Goal: Check status: Check status

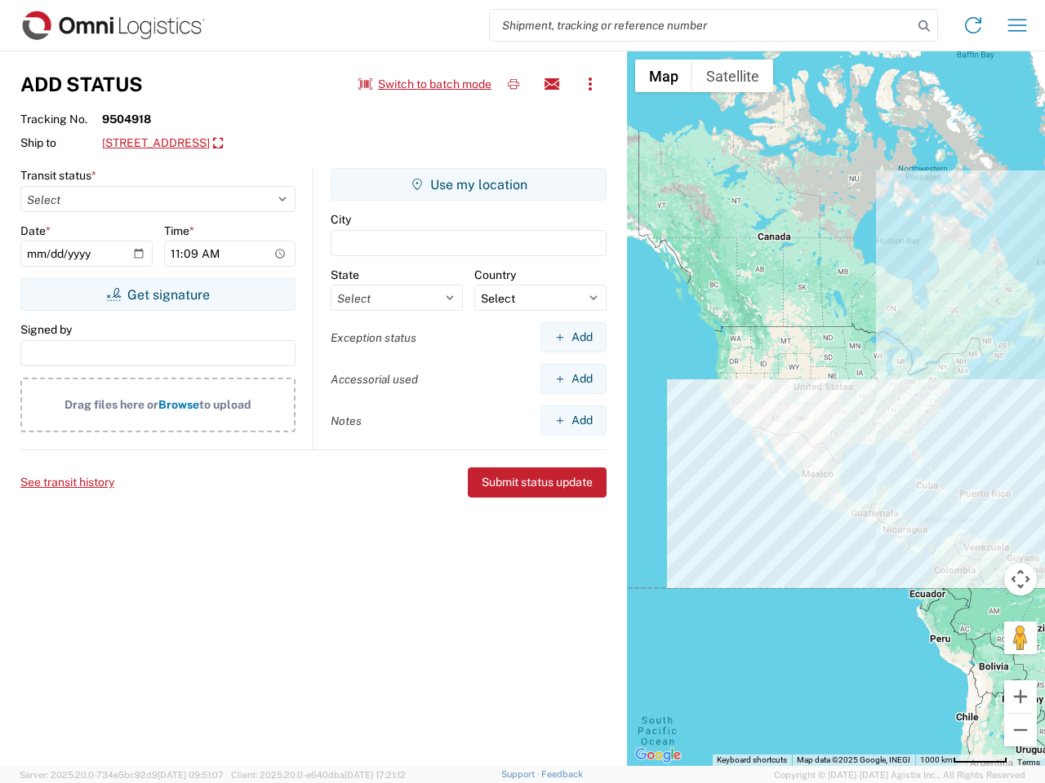
click at [701, 25] on input "search" at bounding box center [701, 25] width 423 height 31
click at [924, 26] on icon at bounding box center [923, 26] width 23 height 23
click at [973, 25] on icon at bounding box center [973, 25] width 26 height 26
click at [1017, 25] on icon "button" at bounding box center [1017, 25] width 19 height 12
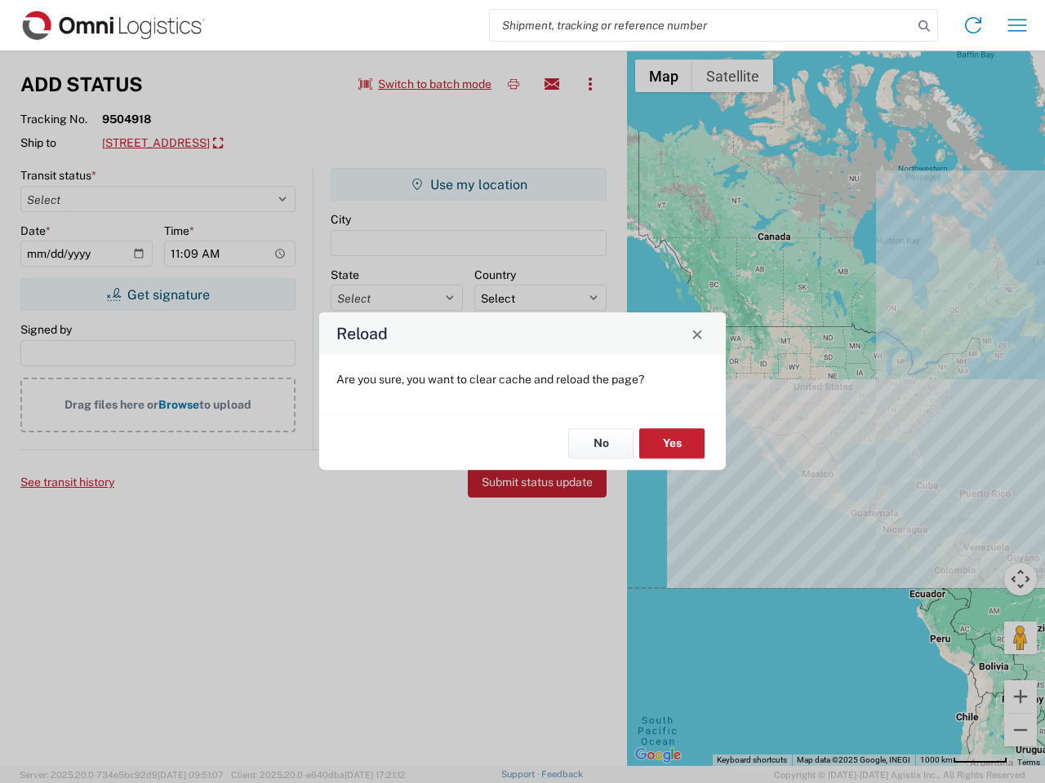
click at [513, 84] on div "Reload Are you sure, you want to clear cache and reload the page? No Yes" at bounding box center [522, 391] width 1045 height 783
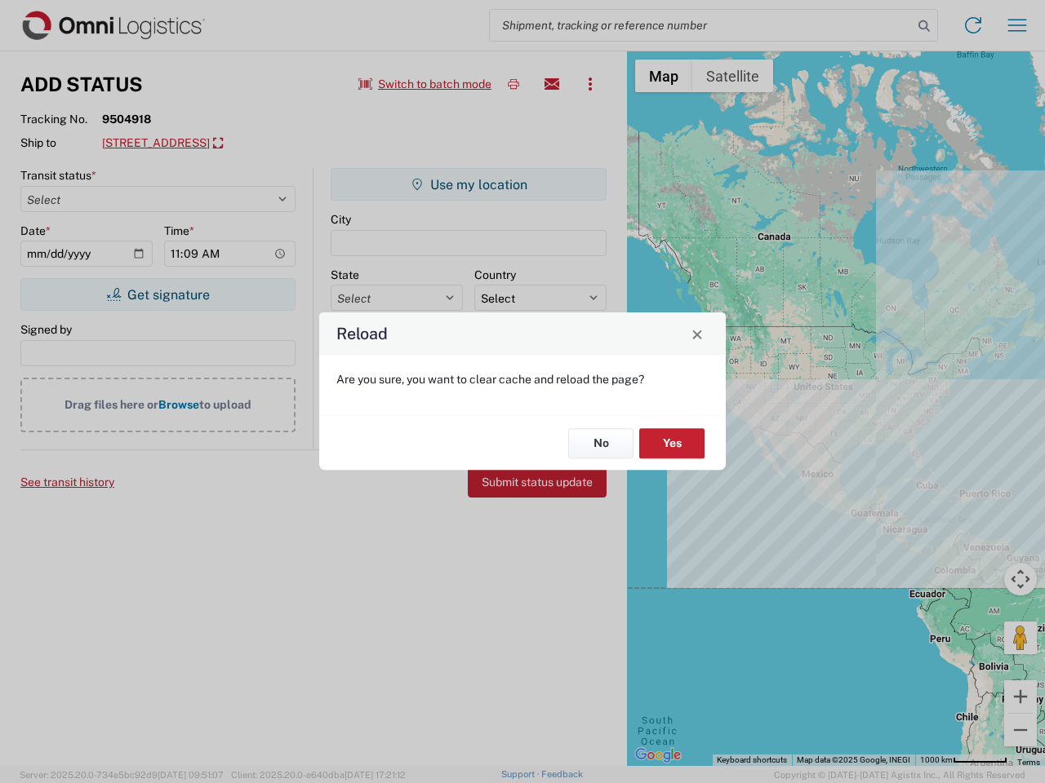
click at [552, 84] on div "Reload Are you sure, you want to clear cache and reload the page? No Yes" at bounding box center [522, 391] width 1045 height 783
click at [590, 84] on div "Reload Are you sure, you want to clear cache and reload the page? No Yes" at bounding box center [522, 391] width 1045 height 783
click at [259, 144] on div "Reload Are you sure, you want to clear cache and reload the page? No Yes" at bounding box center [522, 391] width 1045 height 783
click at [157, 295] on div "Reload Are you sure, you want to clear cache and reload the page? No Yes" at bounding box center [522, 391] width 1045 height 783
